Goal: Transaction & Acquisition: Purchase product/service

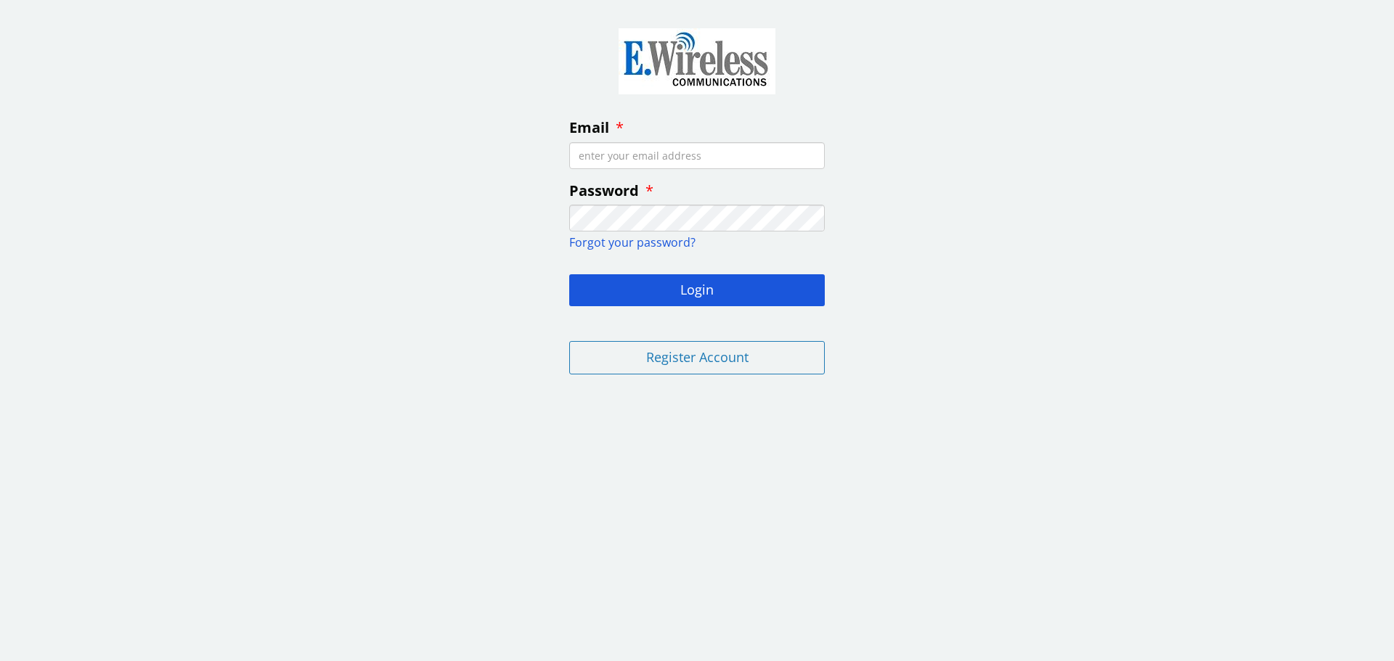
click at [633, 161] on input "Email" at bounding box center [697, 155] width 256 height 27
type input "[EMAIL_ADDRESS][PERSON_NAME][DOMAIN_NAME]"
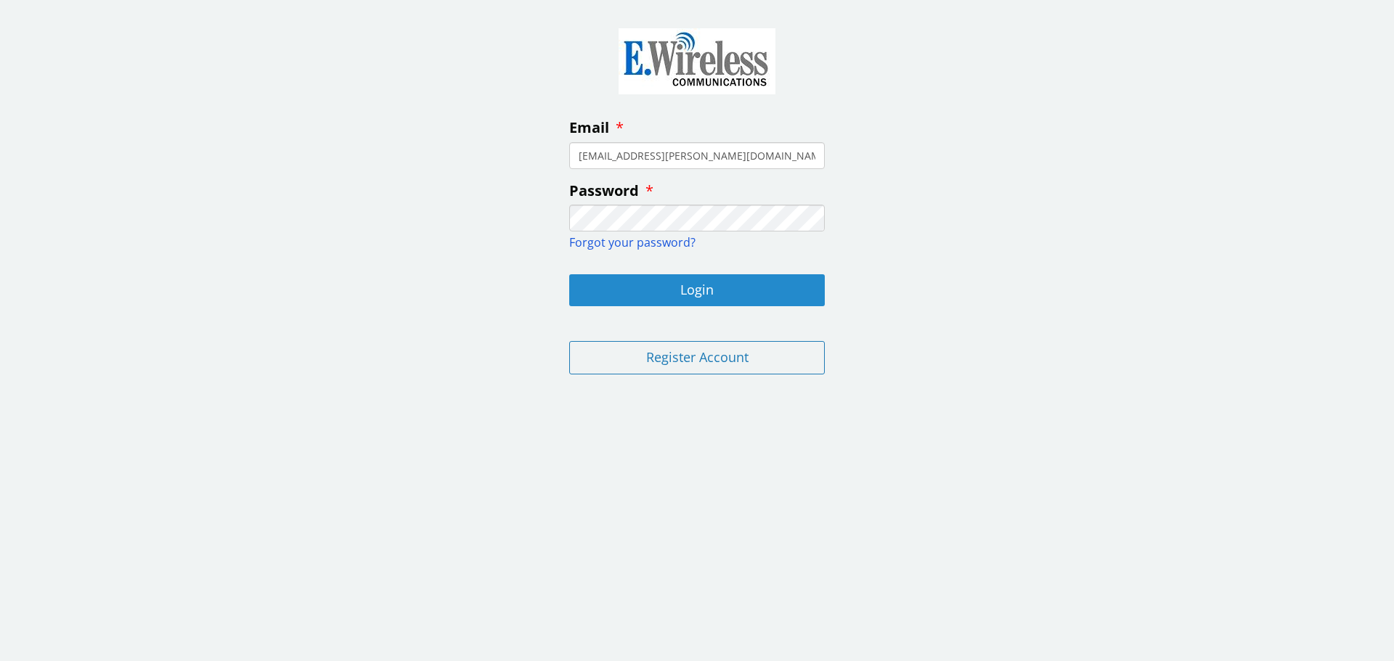
click at [633, 282] on button "Login" at bounding box center [697, 290] width 256 height 32
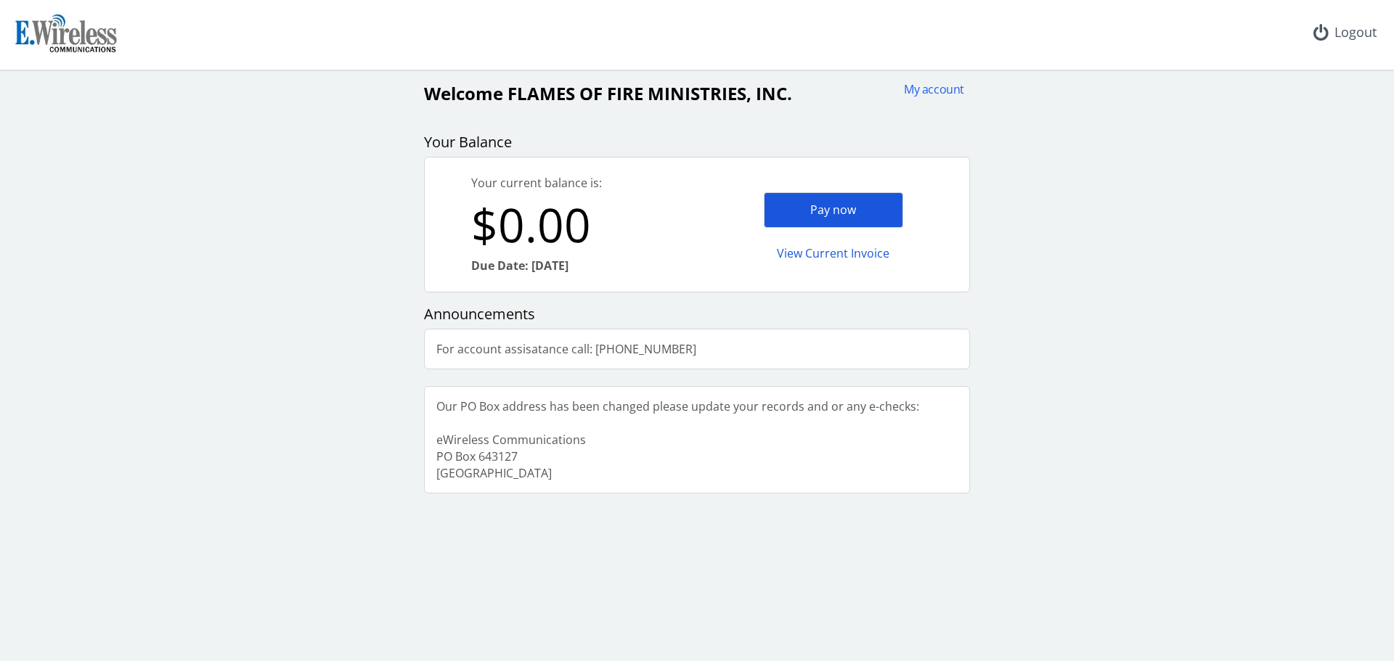
click at [811, 210] on div "Pay now" at bounding box center [833, 210] width 139 height 36
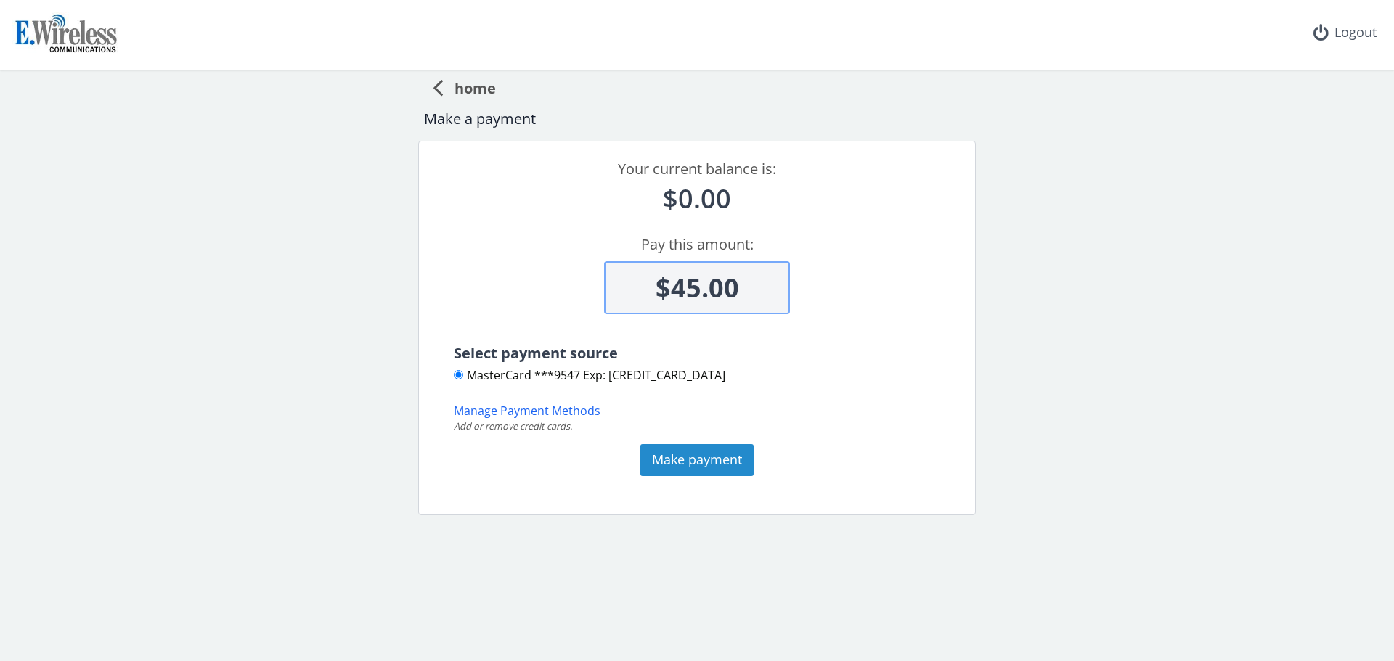
click at [708, 458] on button "Make payment" at bounding box center [696, 460] width 113 height 32
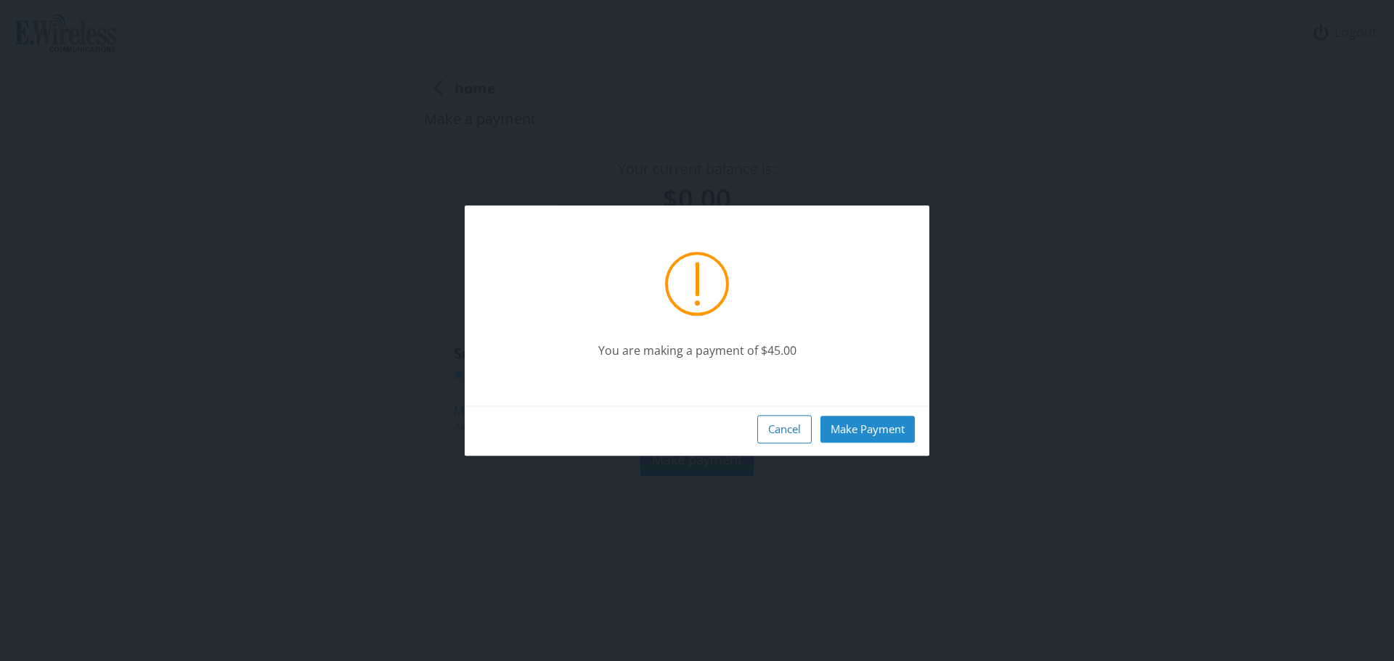
click at [863, 427] on button "Make Payment" at bounding box center [867, 429] width 94 height 27
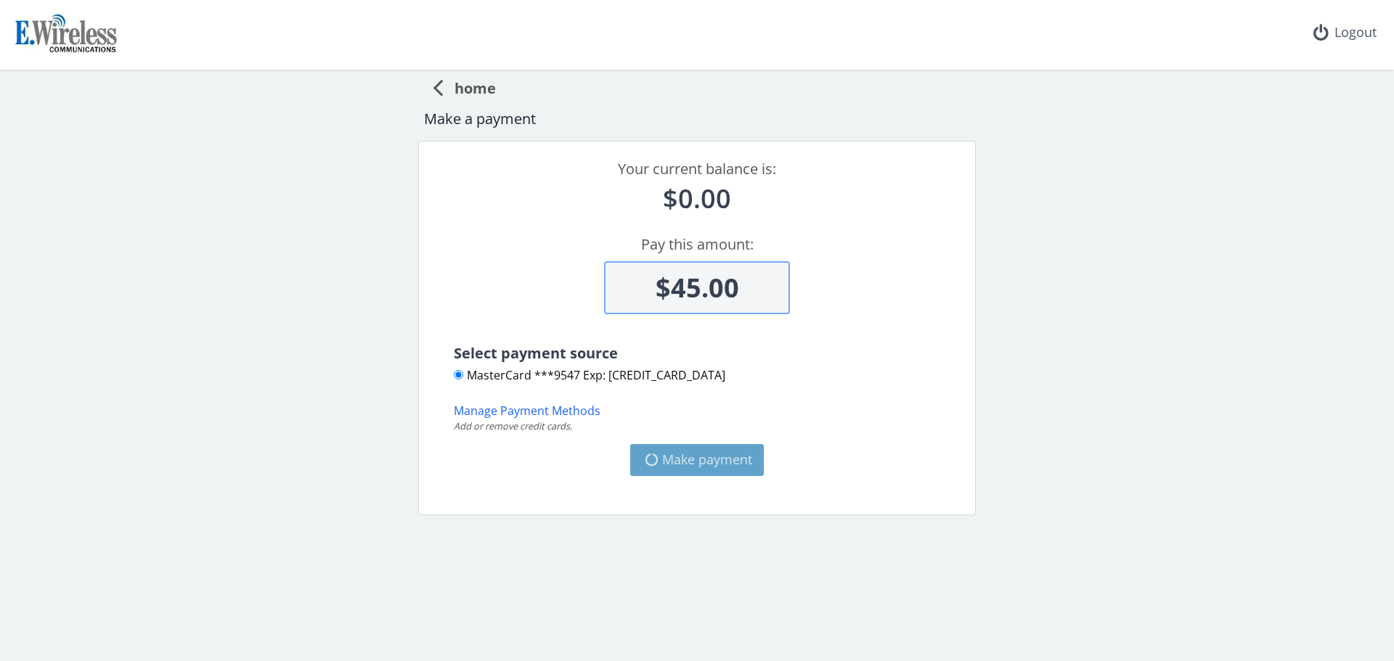
type input "-$45"
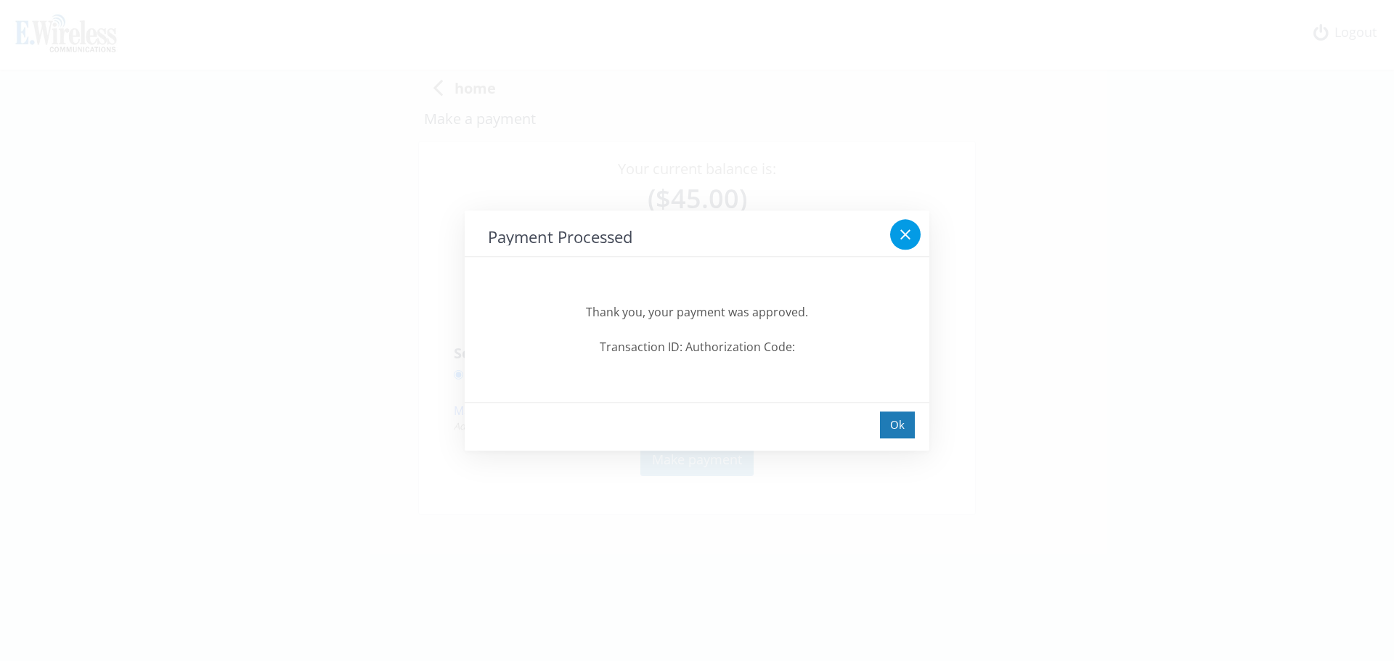
click at [913, 232] on icon at bounding box center [905, 234] width 17 height 17
